Goal: Task Accomplishment & Management: Manage account settings

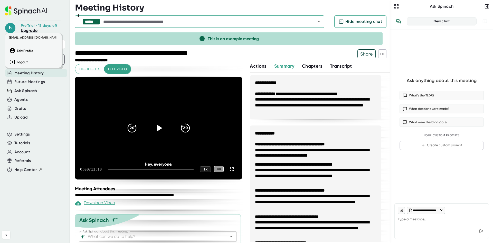
click at [12, 27] on div at bounding box center [246, 121] width 493 height 243
click at [26, 11] on icon at bounding box center [26, 10] width 42 height 9
click at [26, 72] on span "Meeting History" at bounding box center [28, 73] width 29 height 6
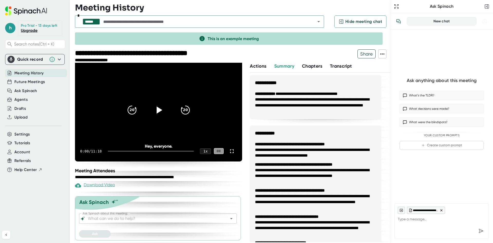
click at [37, 74] on span "Meeting History" at bounding box center [28, 73] width 29 height 6
click at [33, 82] on span "Future Meetings" at bounding box center [29, 82] width 31 height 6
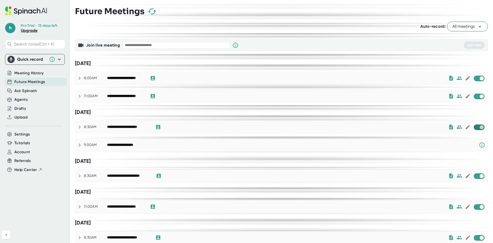
click at [477, 129] on input "checkbox" at bounding box center [481, 127] width 15 height 5
checkbox input "true"
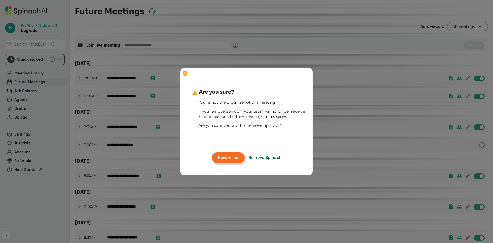
click at [220, 159] on span "Nevermind" at bounding box center [228, 157] width 21 height 5
